Goal: Transaction & Acquisition: Book appointment/travel/reservation

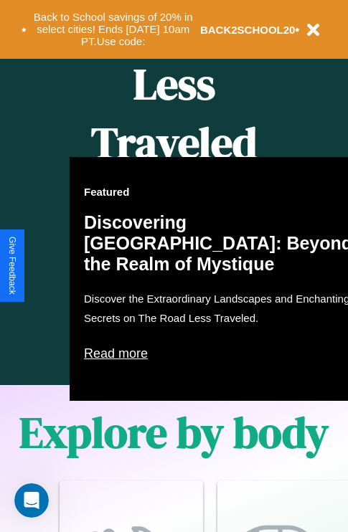
scroll to position [1396, 0]
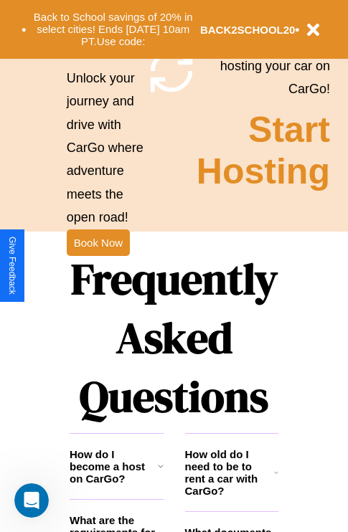
click at [98, 266] on h1 "Frequently Asked Questions" at bounding box center [174, 337] width 209 height 191
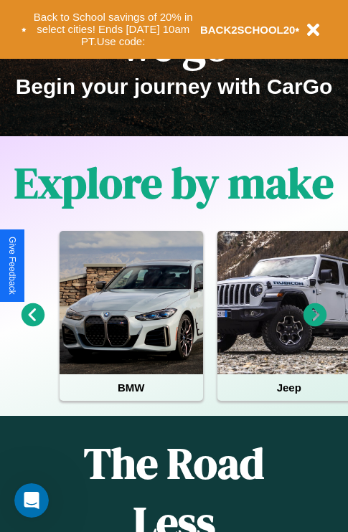
scroll to position [221, 0]
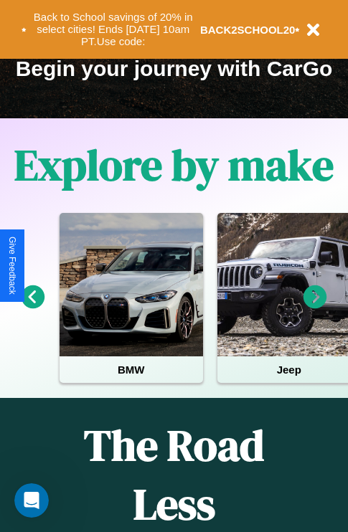
type input "********"
click at [315, 307] on icon at bounding box center [315, 297] width 24 height 24
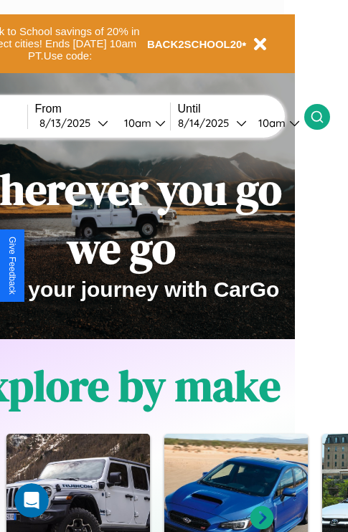
click at [324, 116] on icon at bounding box center [317, 117] width 14 height 14
